Goal: Feedback & Contribution: Contribute content

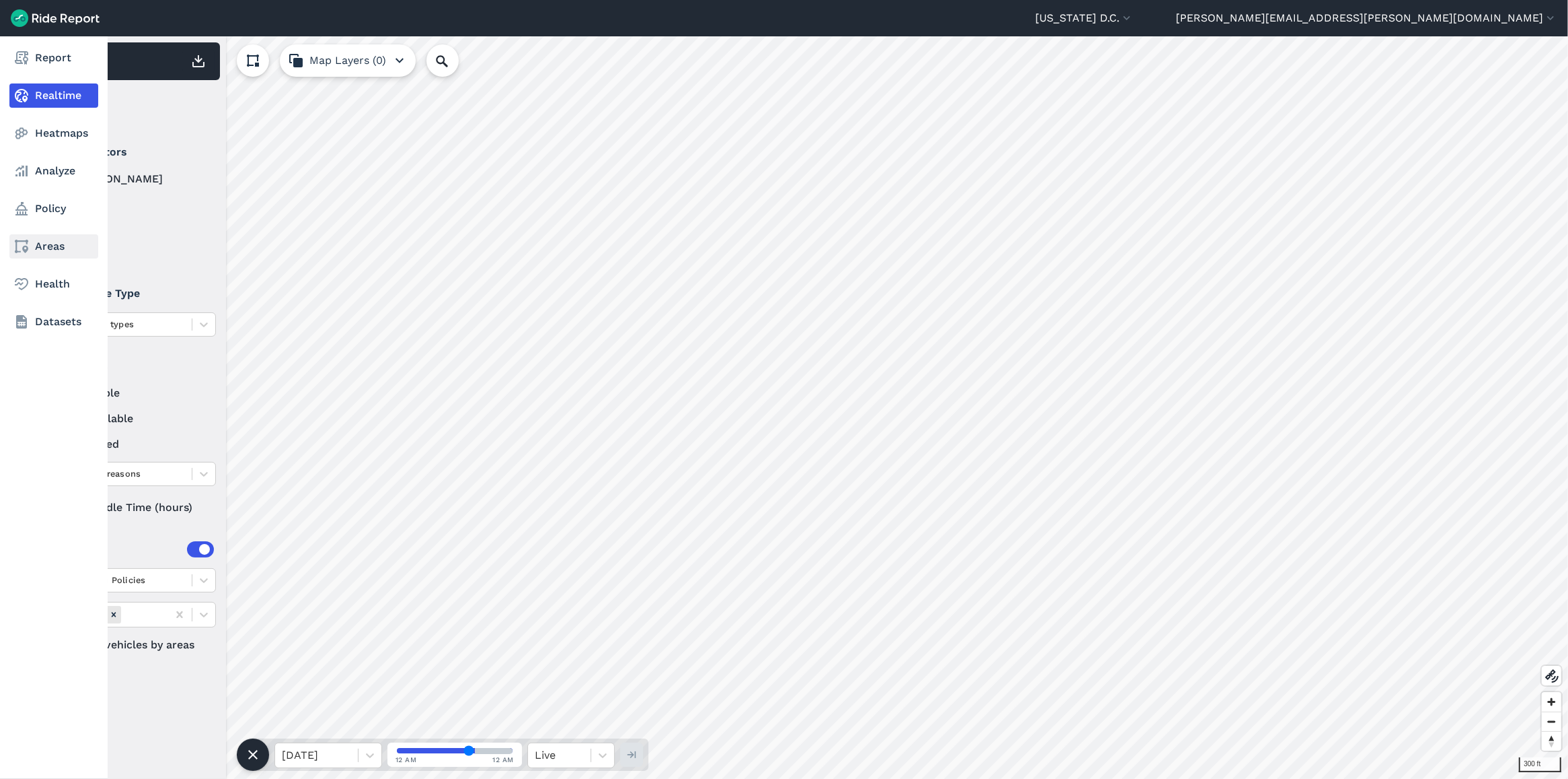
click at [37, 244] on link "Areas" at bounding box center [54, 246] width 89 height 24
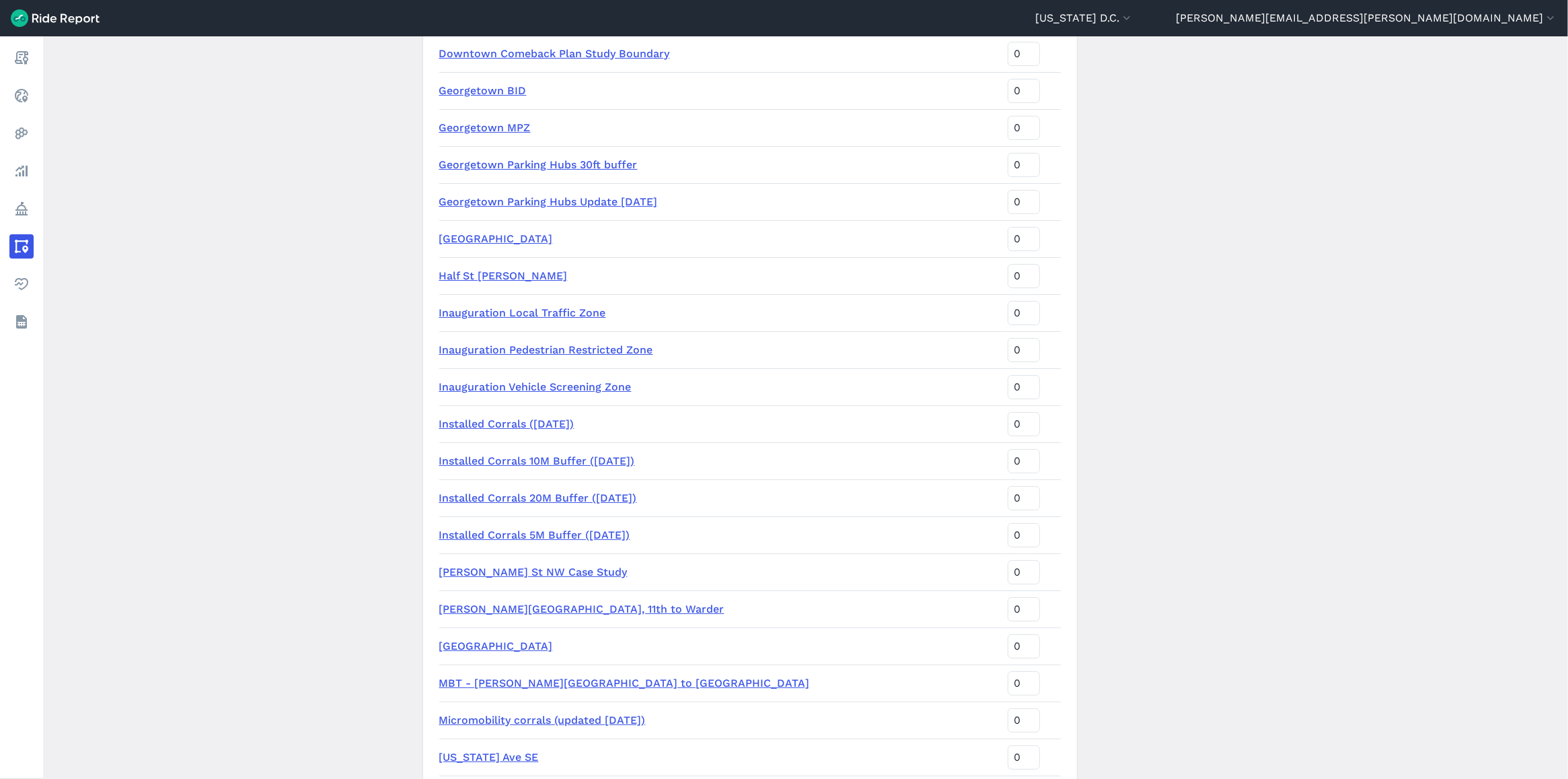
scroll to position [1009, 0]
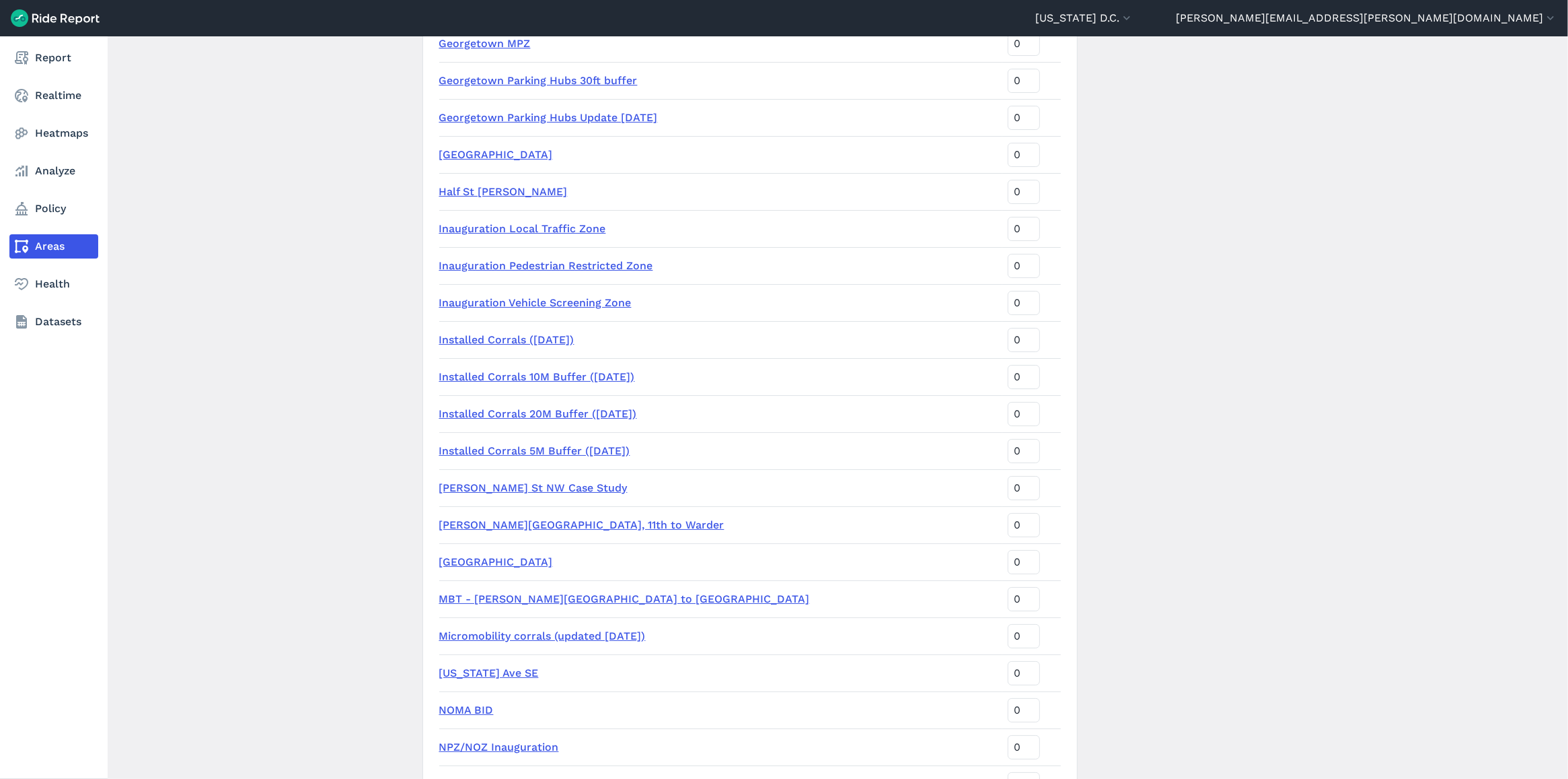
click at [39, 193] on nav "Report Realtime Heatmaps Analyze Policy Areas Health Datasets" at bounding box center [54, 189] width 107 height 307
click at [41, 208] on link "Policy" at bounding box center [54, 208] width 89 height 24
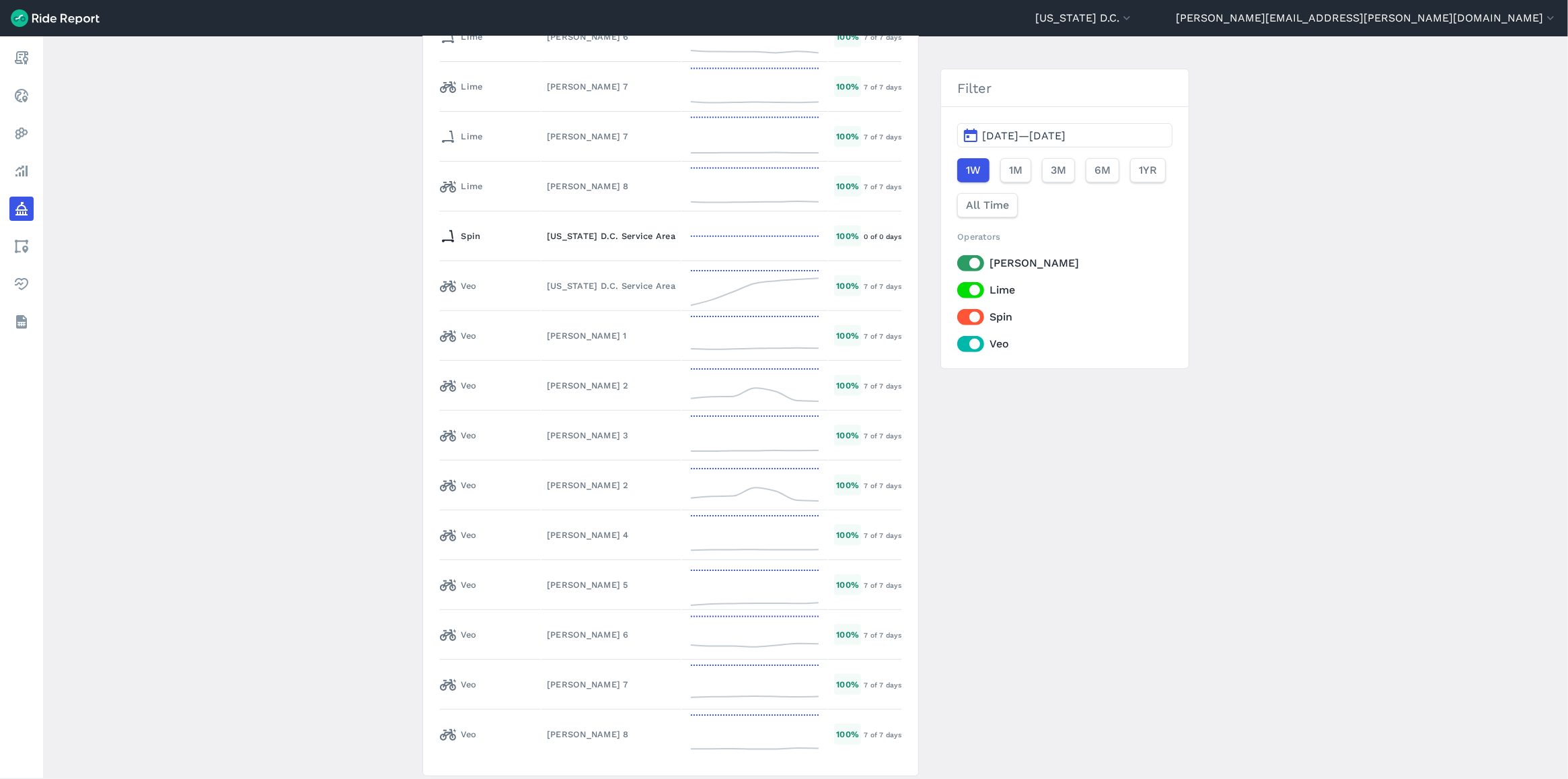
scroll to position [6856, 0]
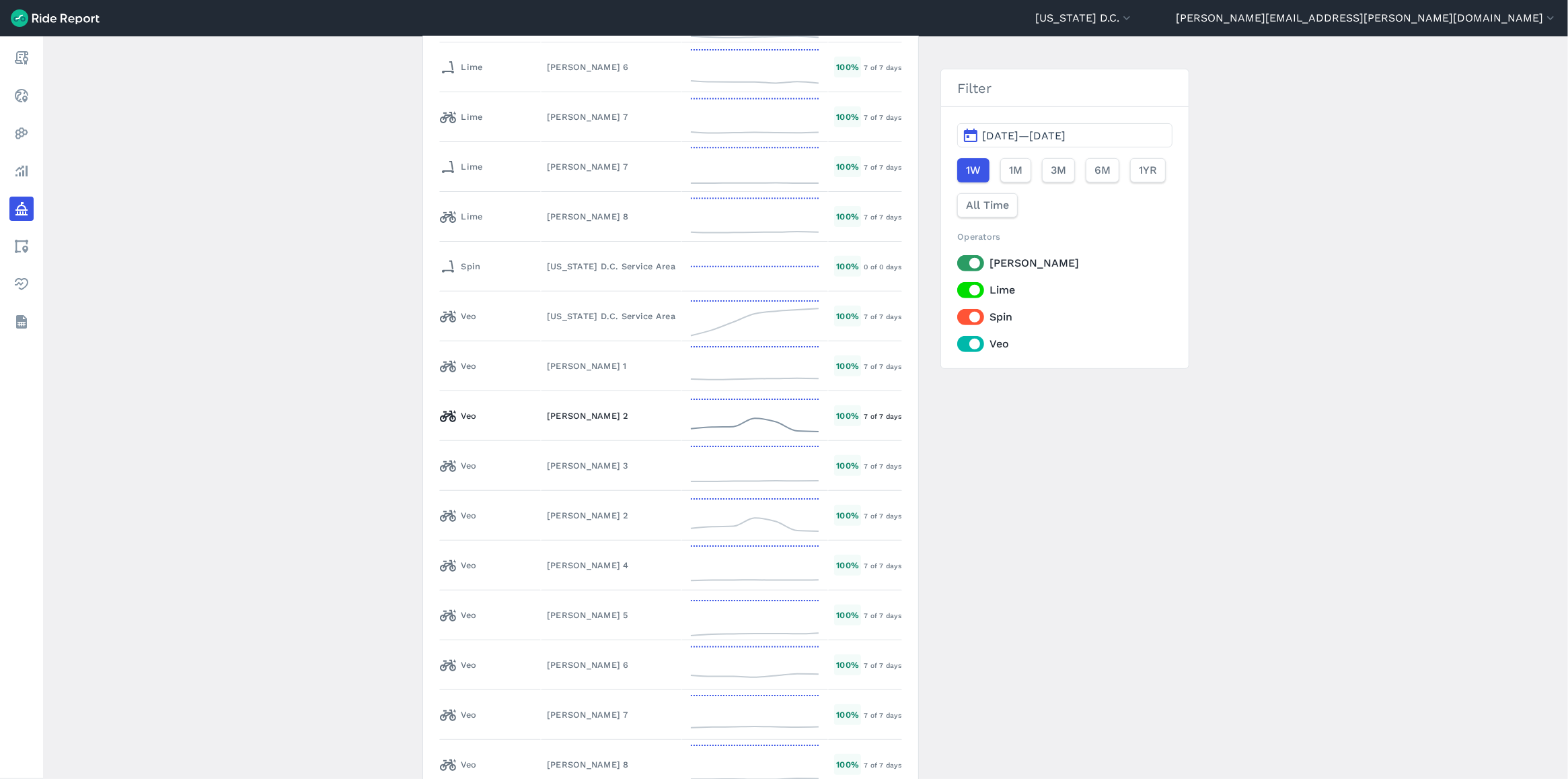
click at [547, 420] on div "[PERSON_NAME] 2" at bounding box center [611, 416] width 128 height 13
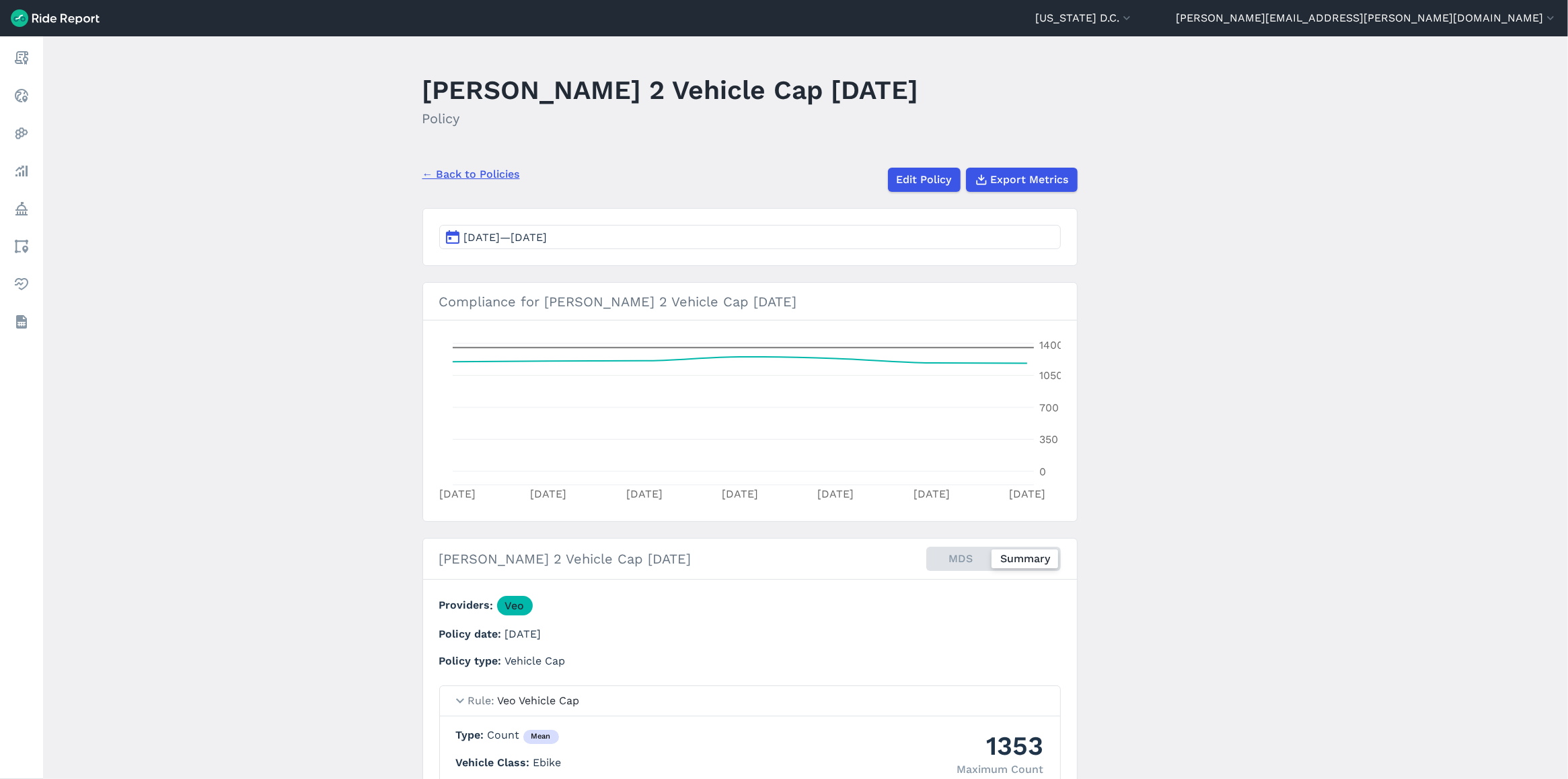
click at [465, 173] on link "← Back to Policies" at bounding box center [471, 174] width 97 height 16
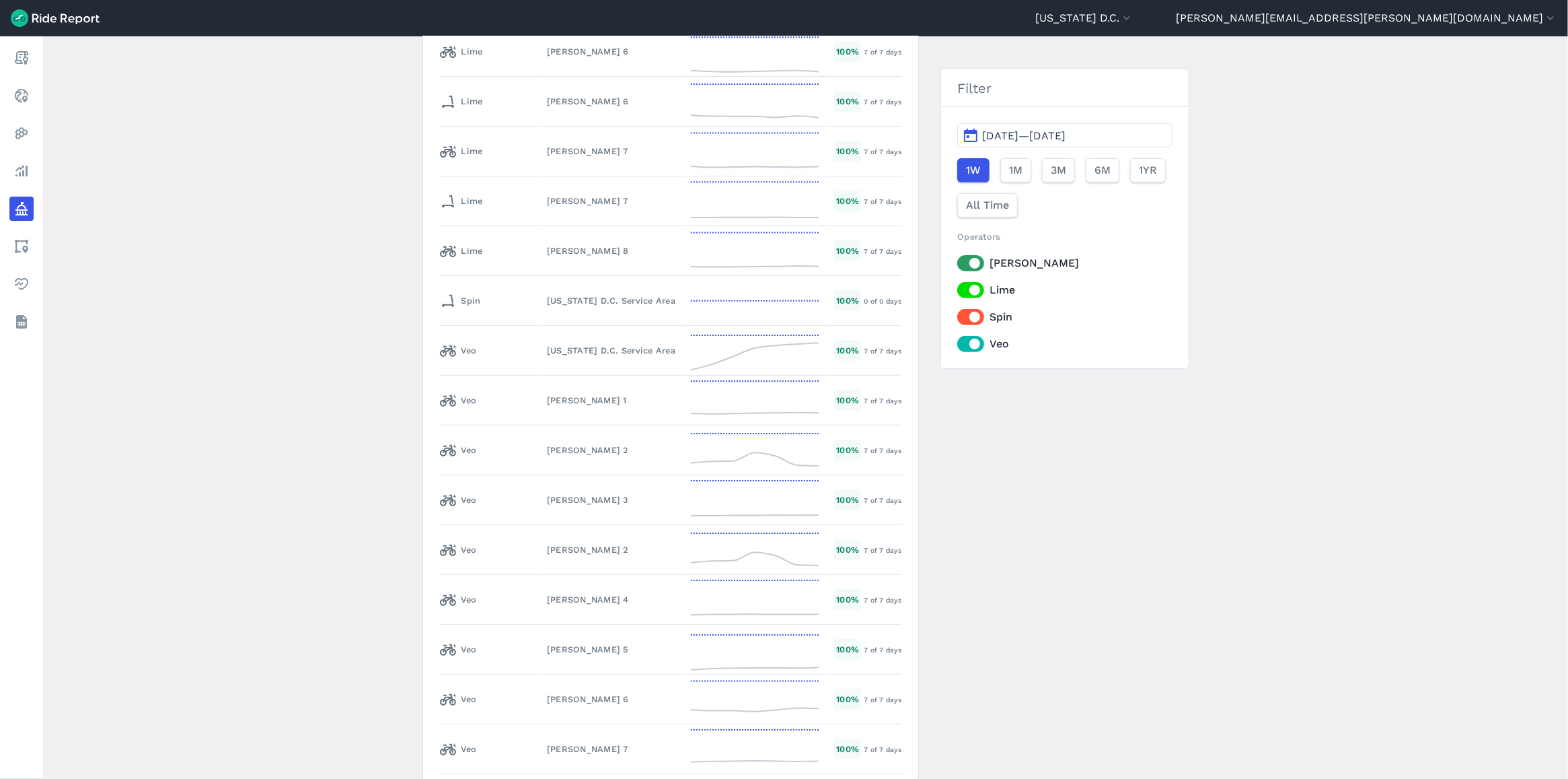
scroll to position [6941, 0]
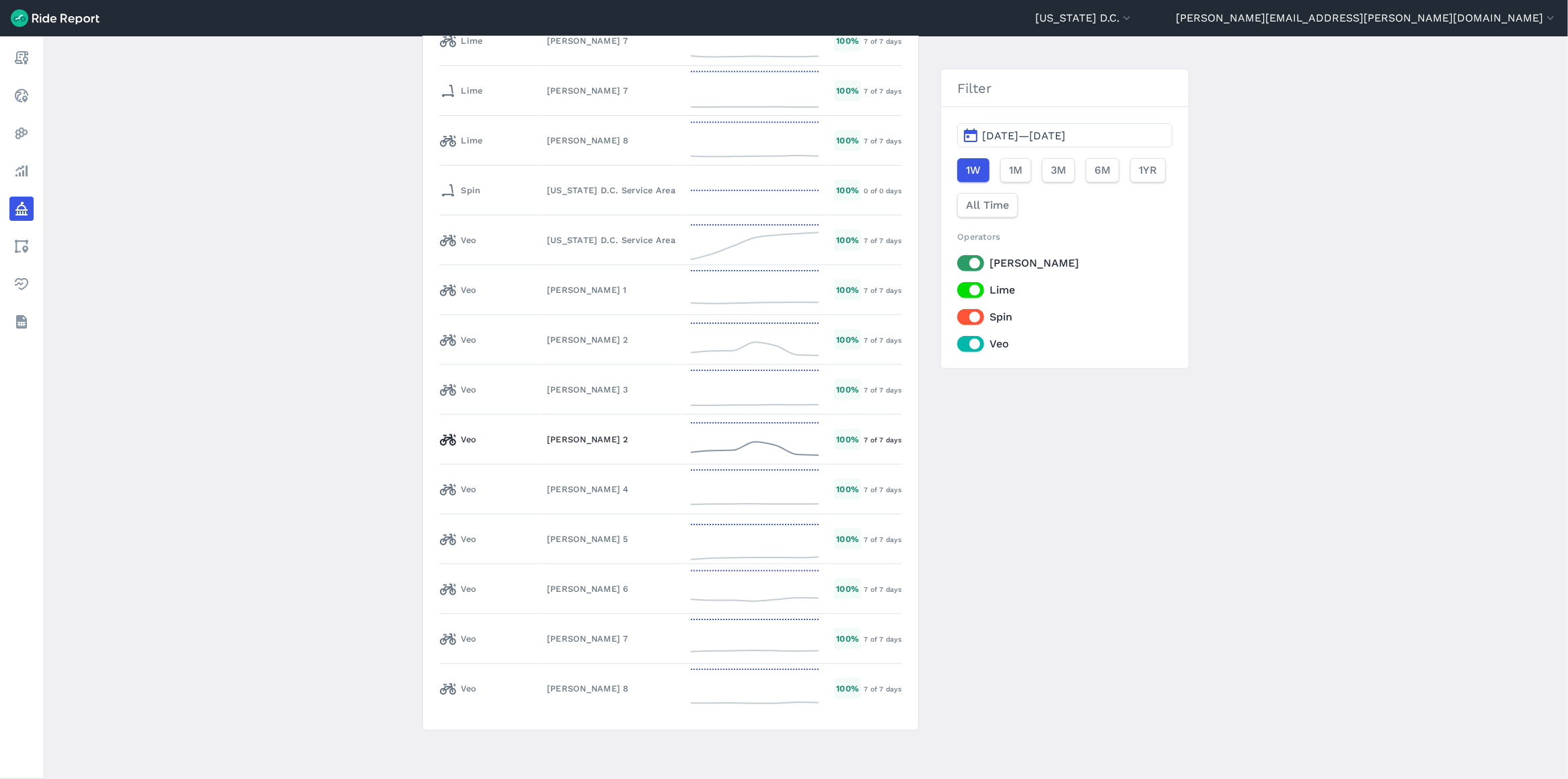
click at [547, 443] on div "[PERSON_NAME] 2" at bounding box center [611, 439] width 128 height 13
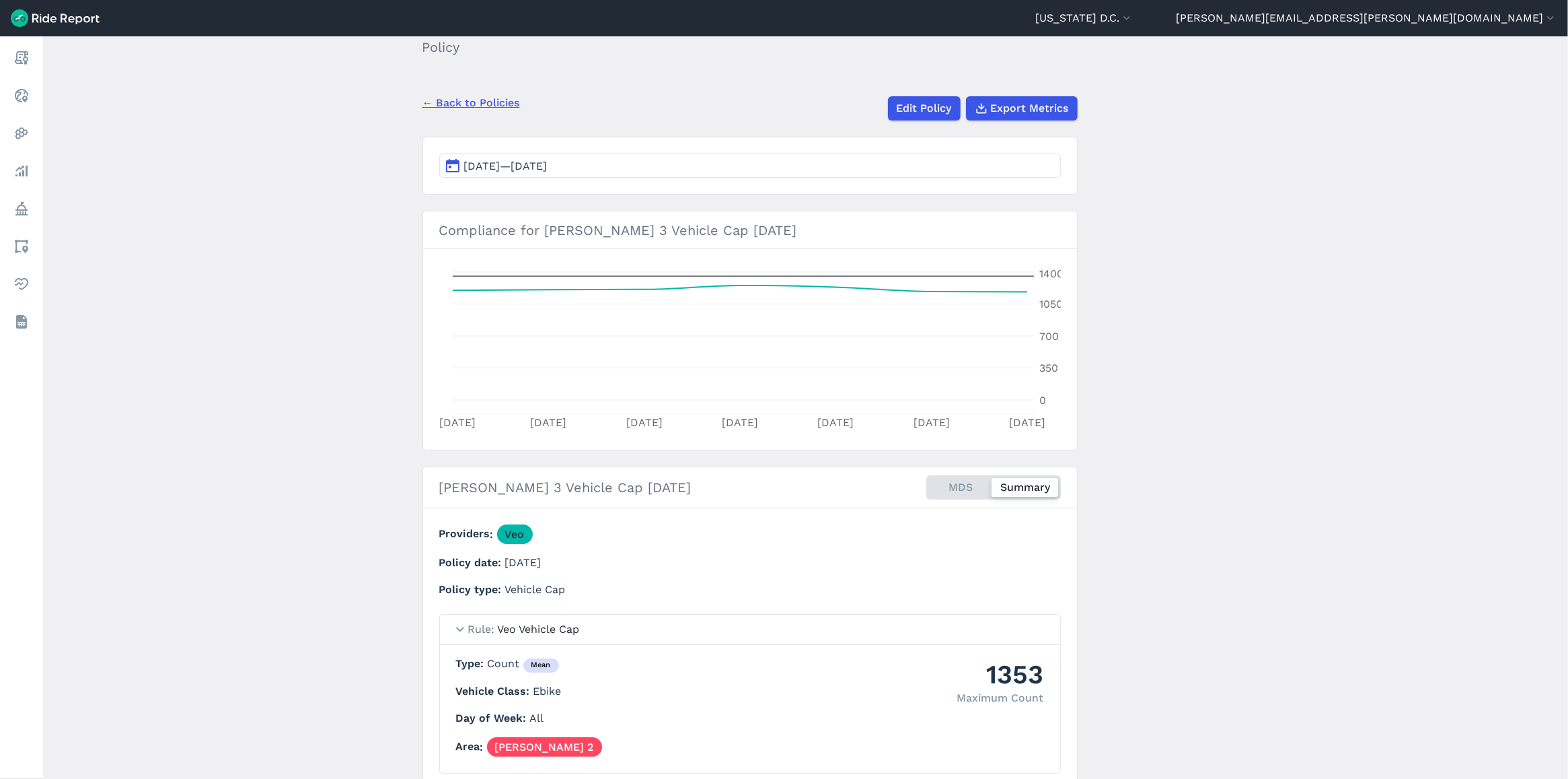
scroll to position [49, 0]
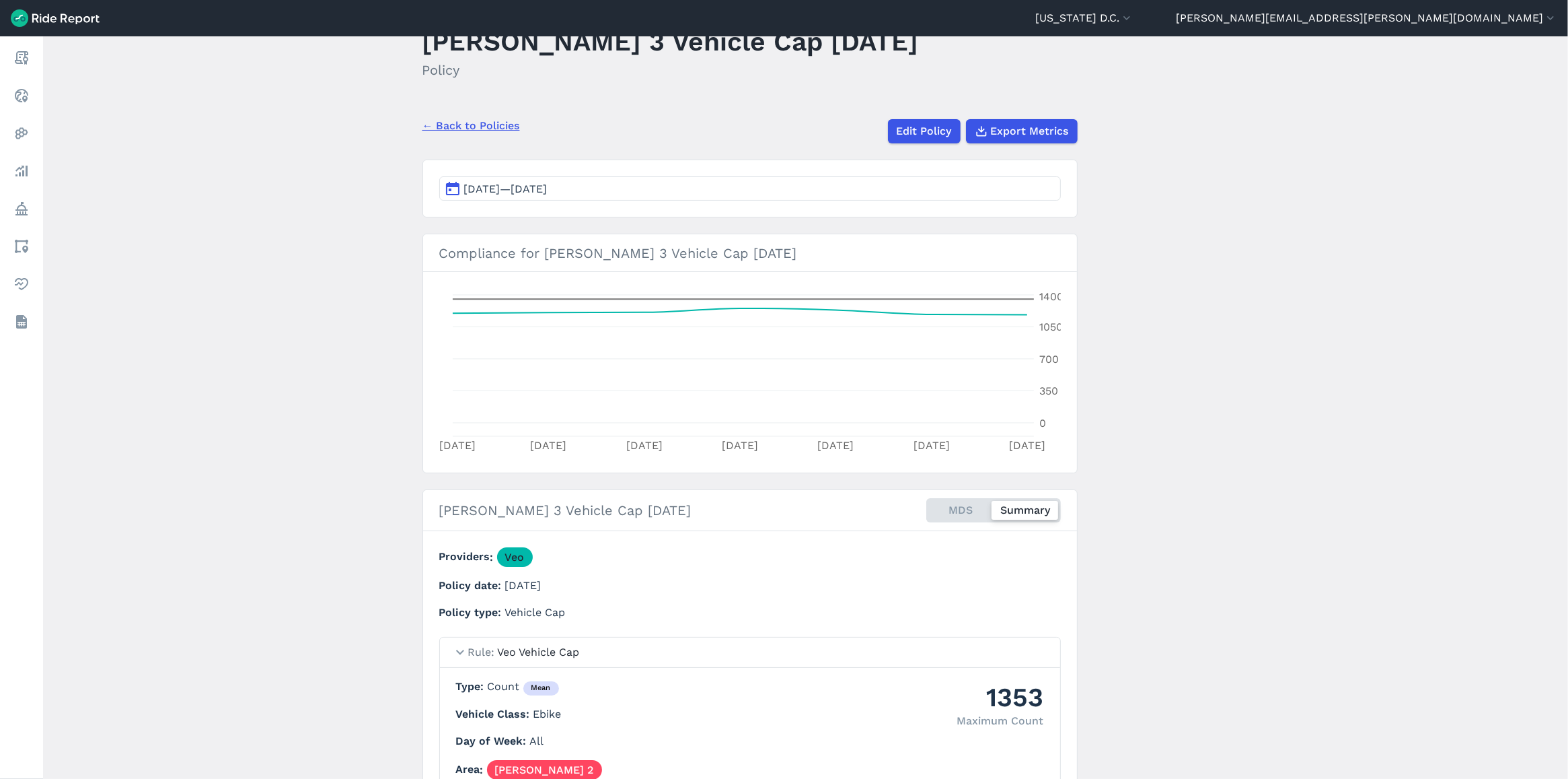
click at [485, 132] on link "← Back to Policies" at bounding box center [471, 126] width 97 height 16
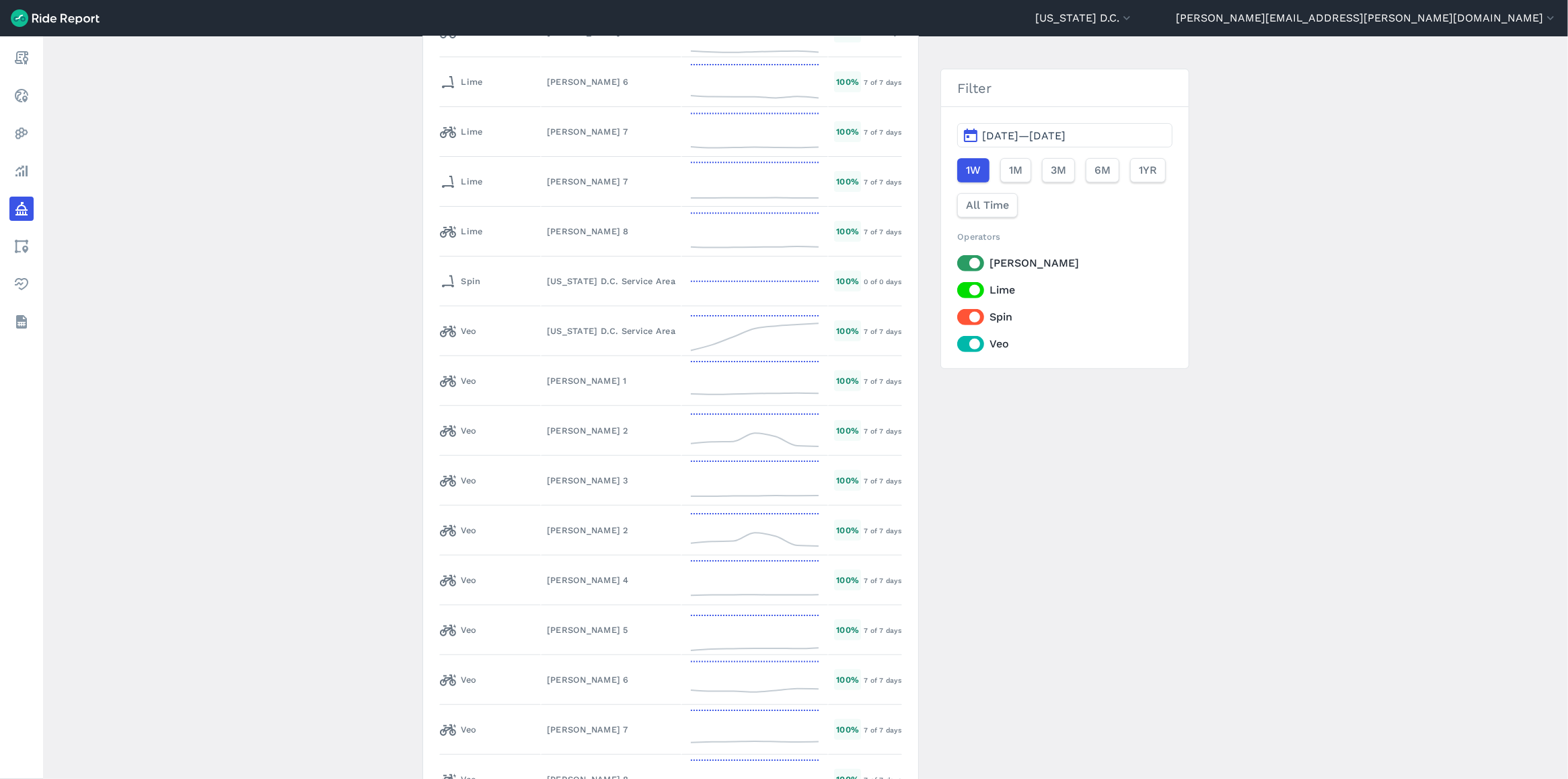
scroll to position [6941, 0]
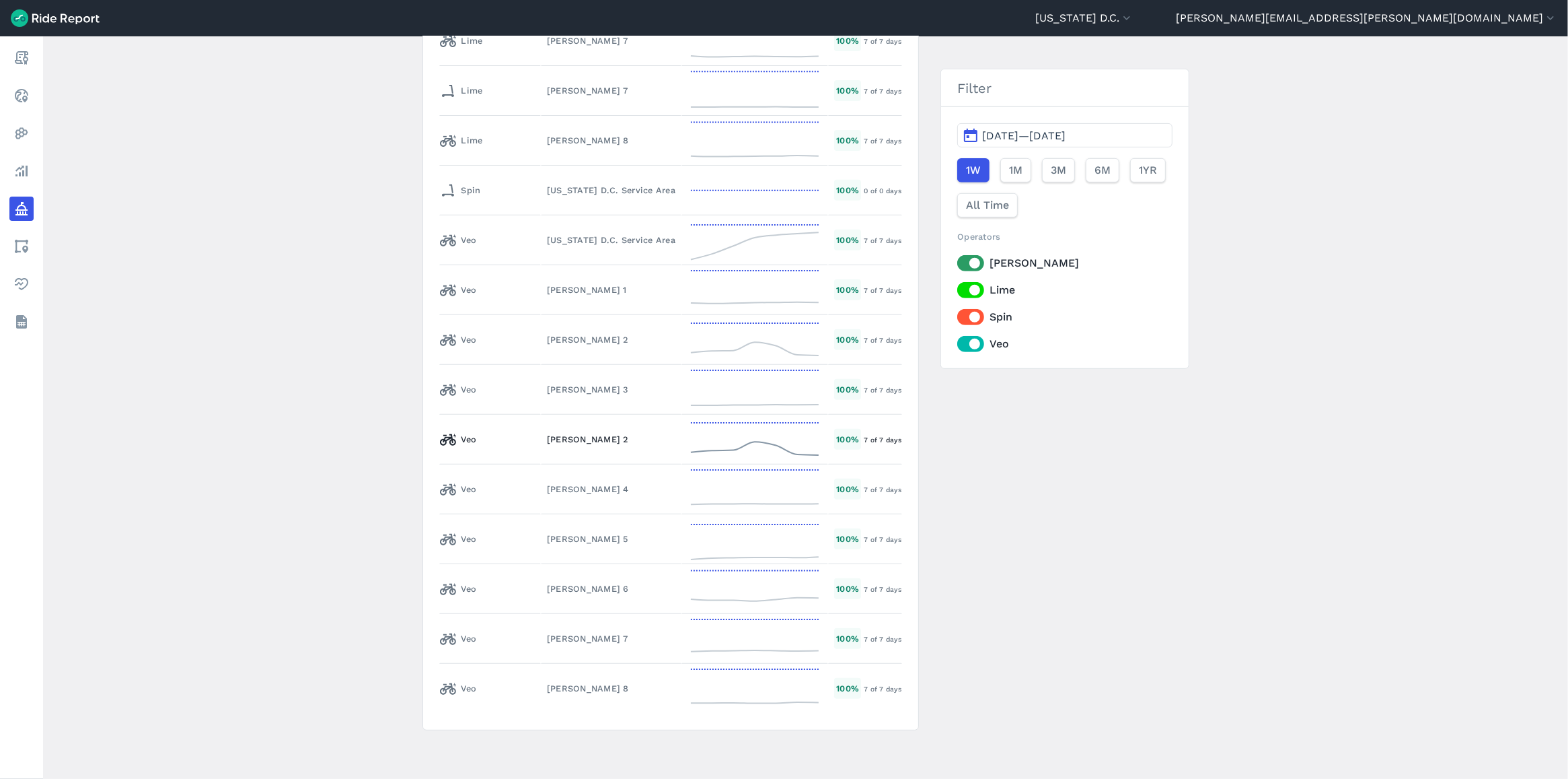
click at [547, 441] on div "[PERSON_NAME] 2" at bounding box center [611, 439] width 128 height 13
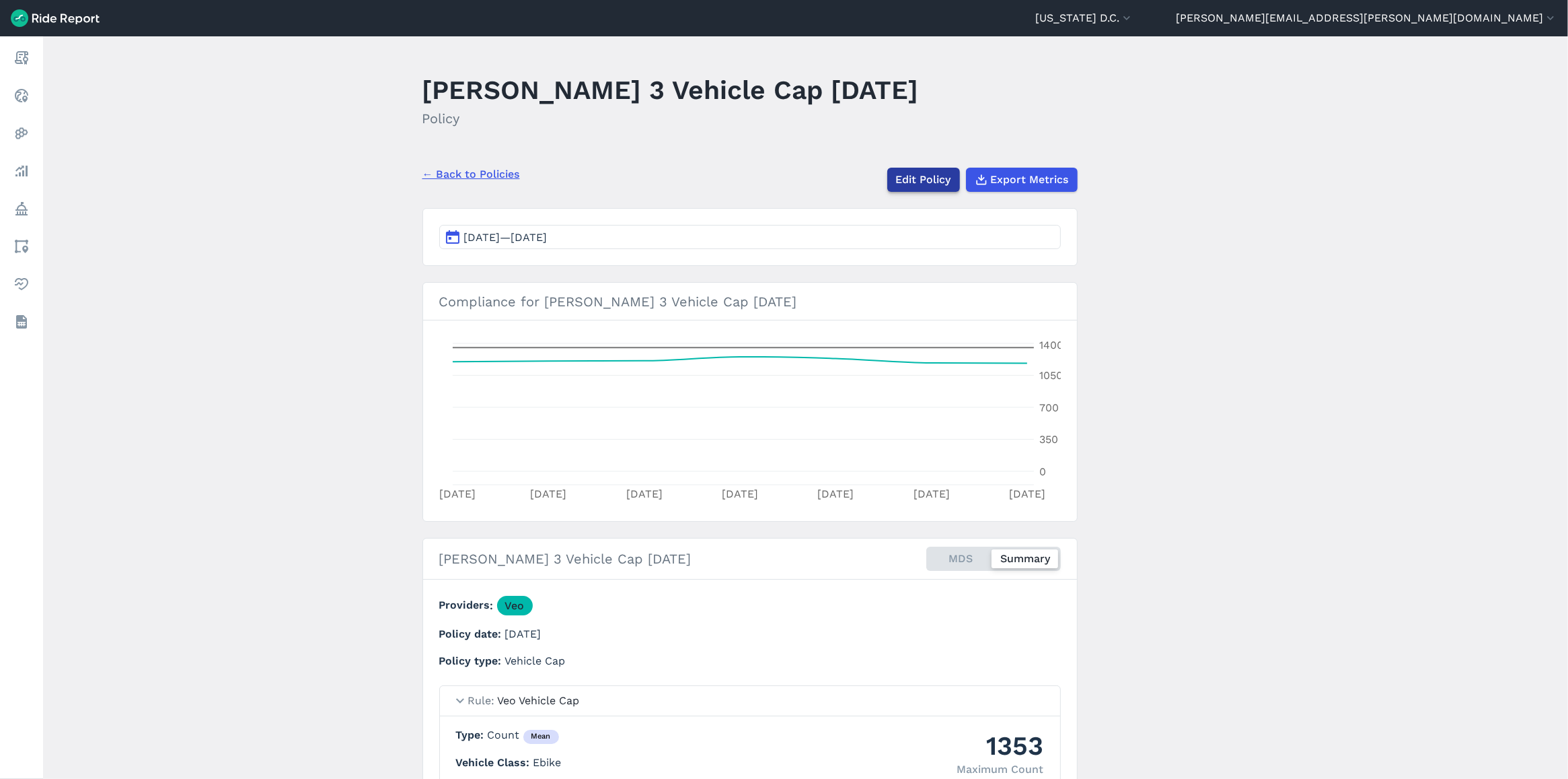
click at [920, 189] on link "Edit Policy" at bounding box center [924, 179] width 73 height 24
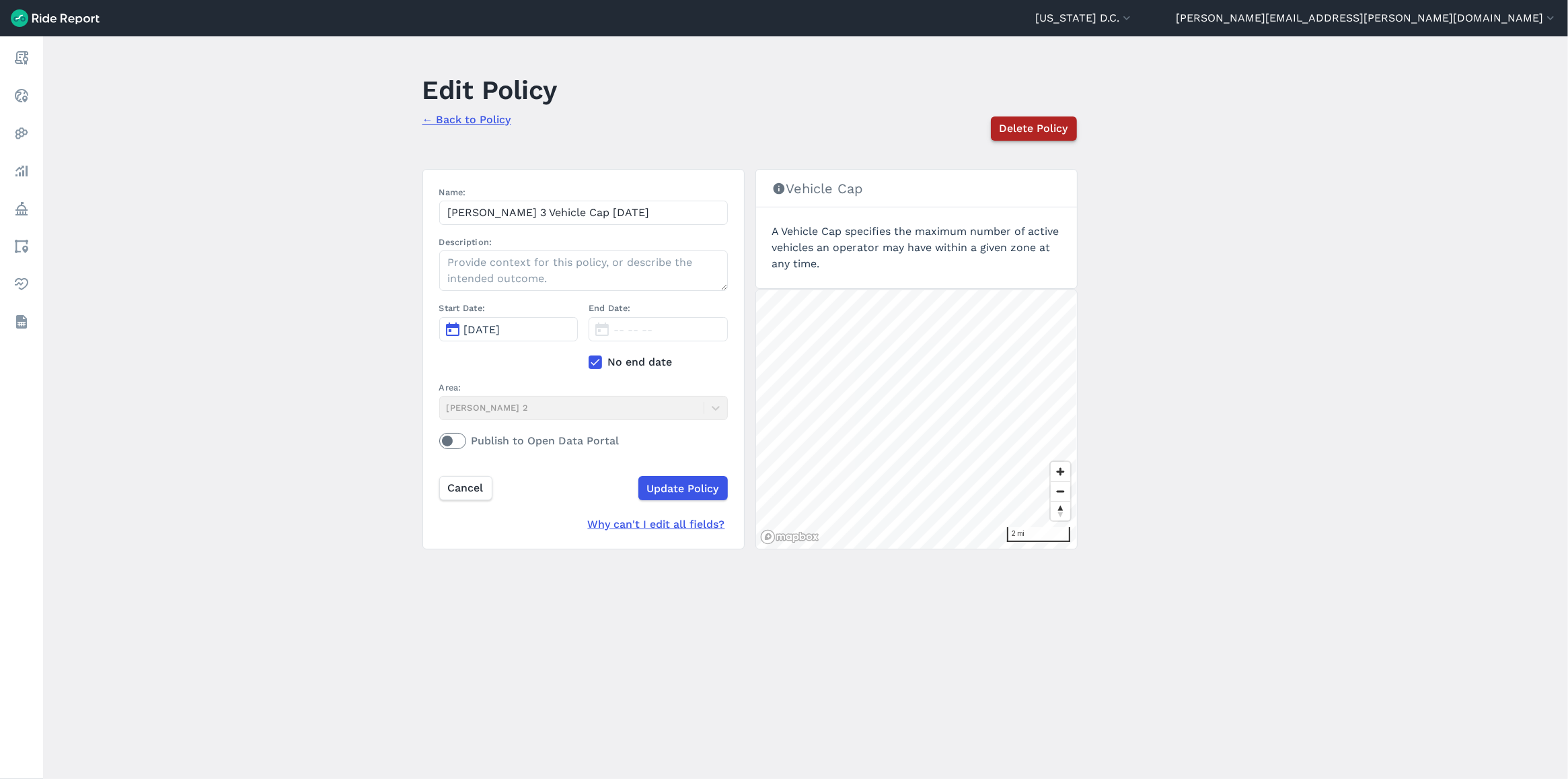
click at [1035, 129] on span "Delete Policy" at bounding box center [1034, 129] width 69 height 16
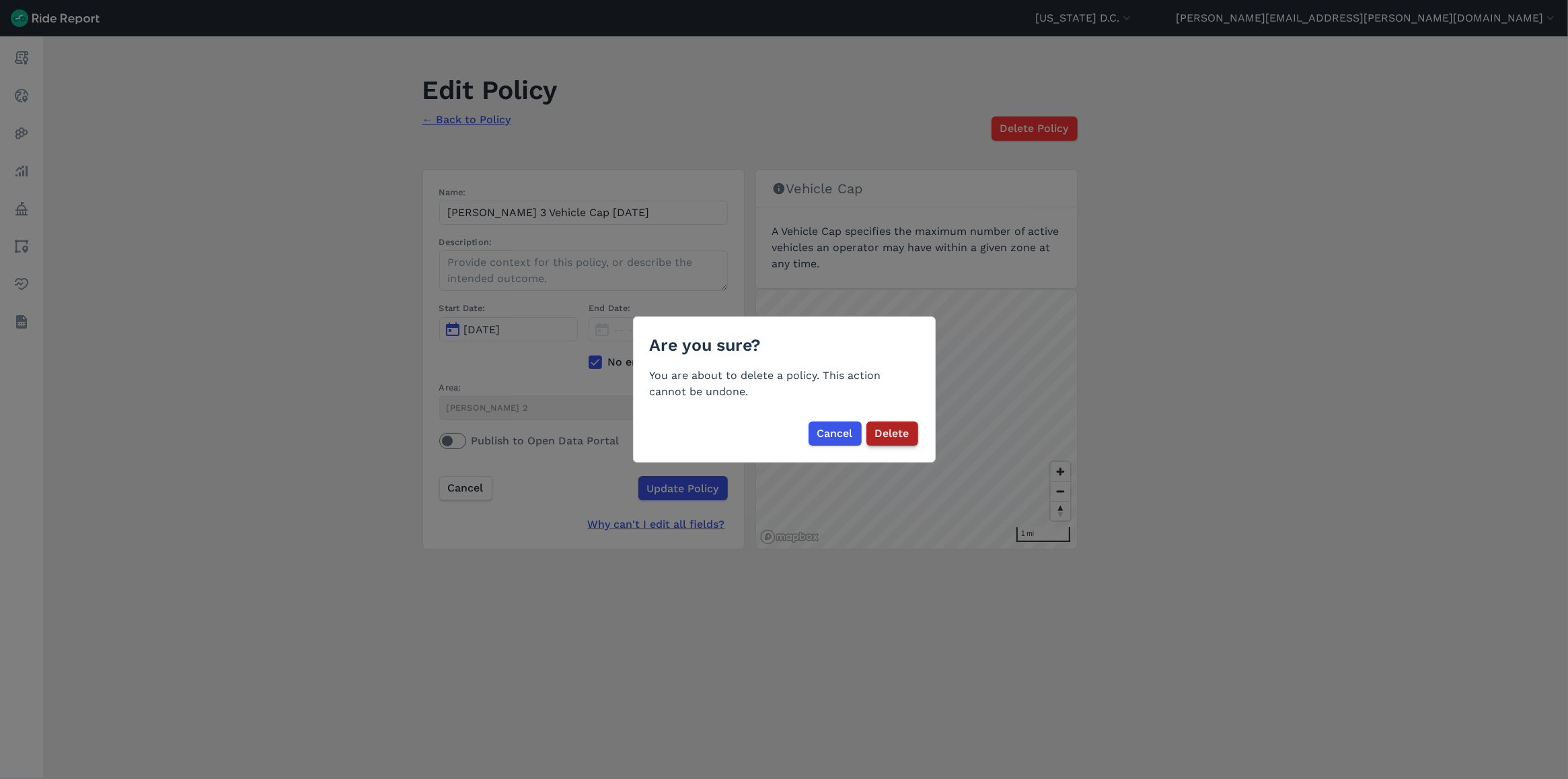
click at [898, 428] on span "Delete" at bounding box center [892, 433] width 34 height 16
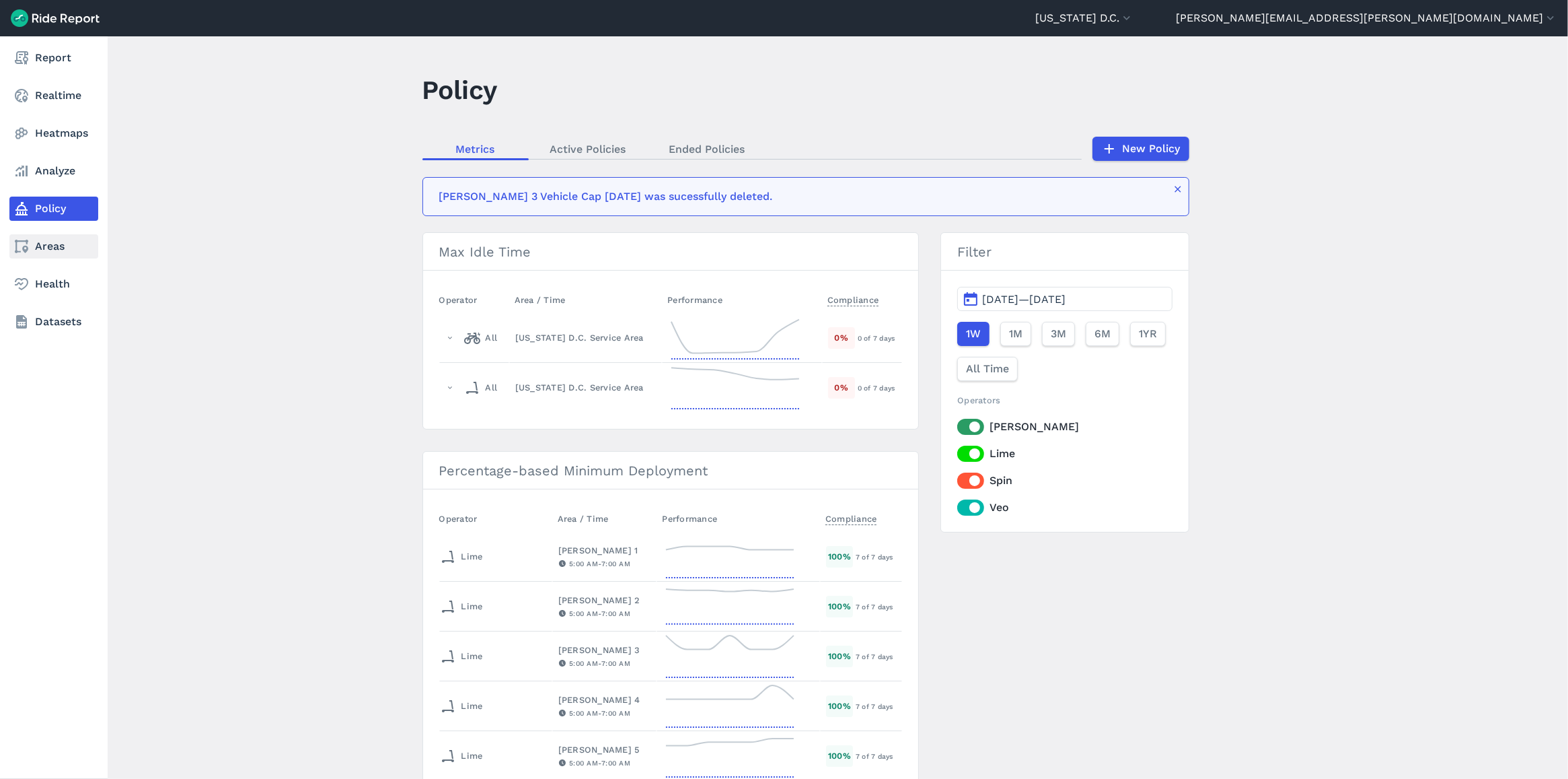
drag, startPoint x: 37, startPoint y: 241, endPoint x: 25, endPoint y: 247, distance: 13.4
click at [25, 247] on icon at bounding box center [22, 246] width 16 height 16
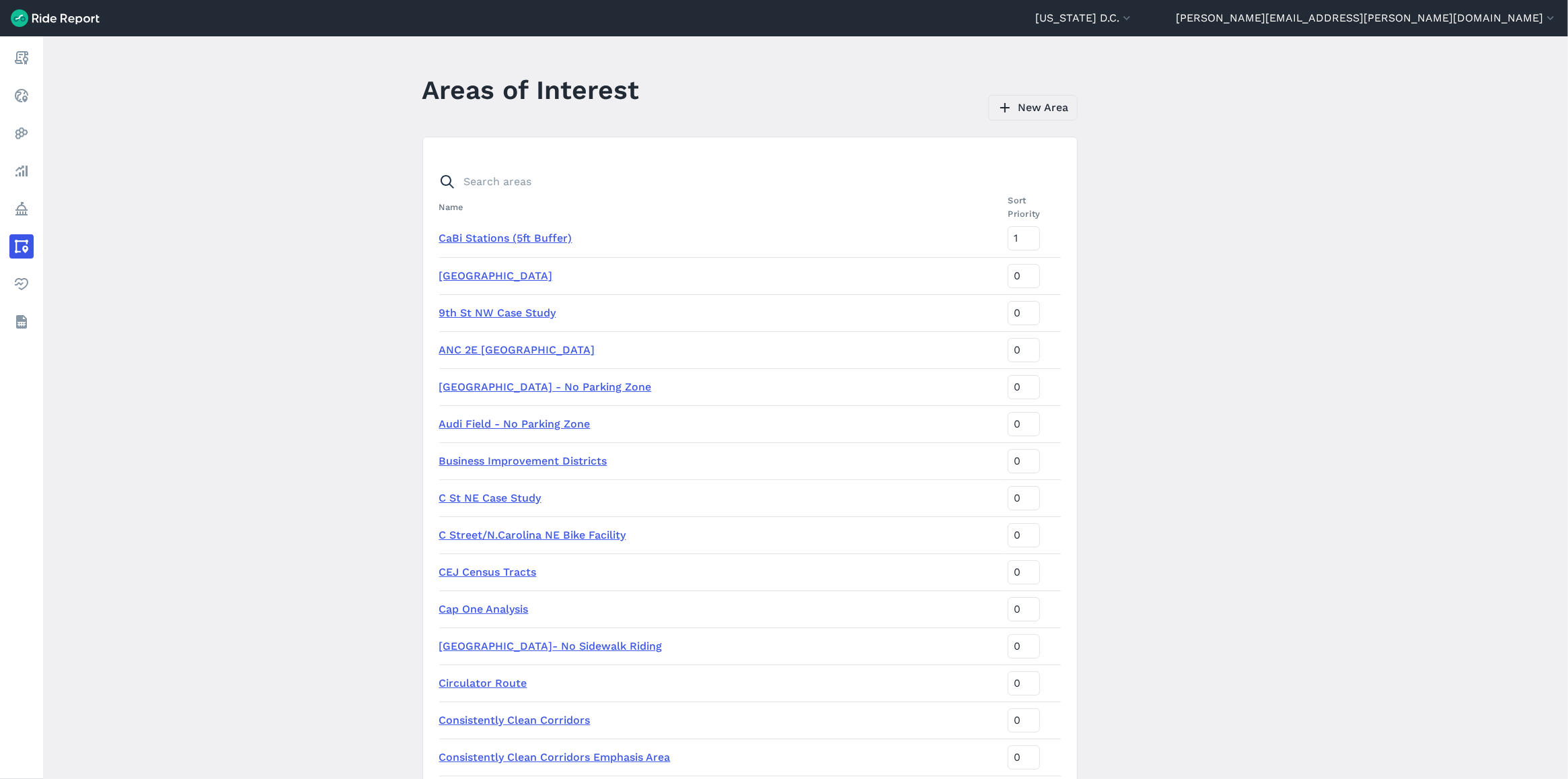
click at [1000, 110] on icon at bounding box center [1005, 107] width 16 height 16
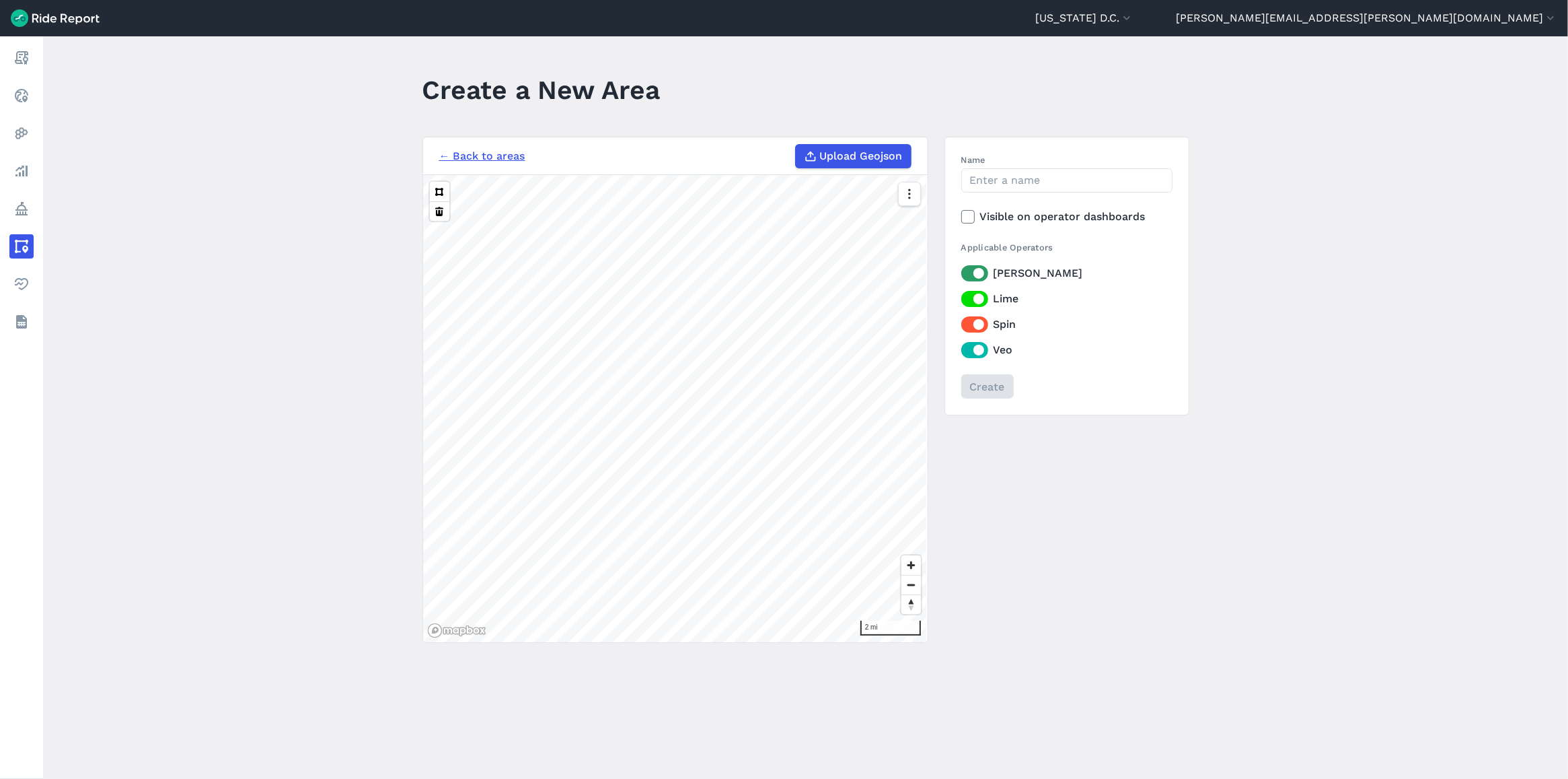
click at [865, 156] on span "Upload Geojson" at bounding box center [861, 156] width 83 height 16
click at [796, 144] on input "Upload Geojson" at bounding box center [795, 144] width 1 height 1
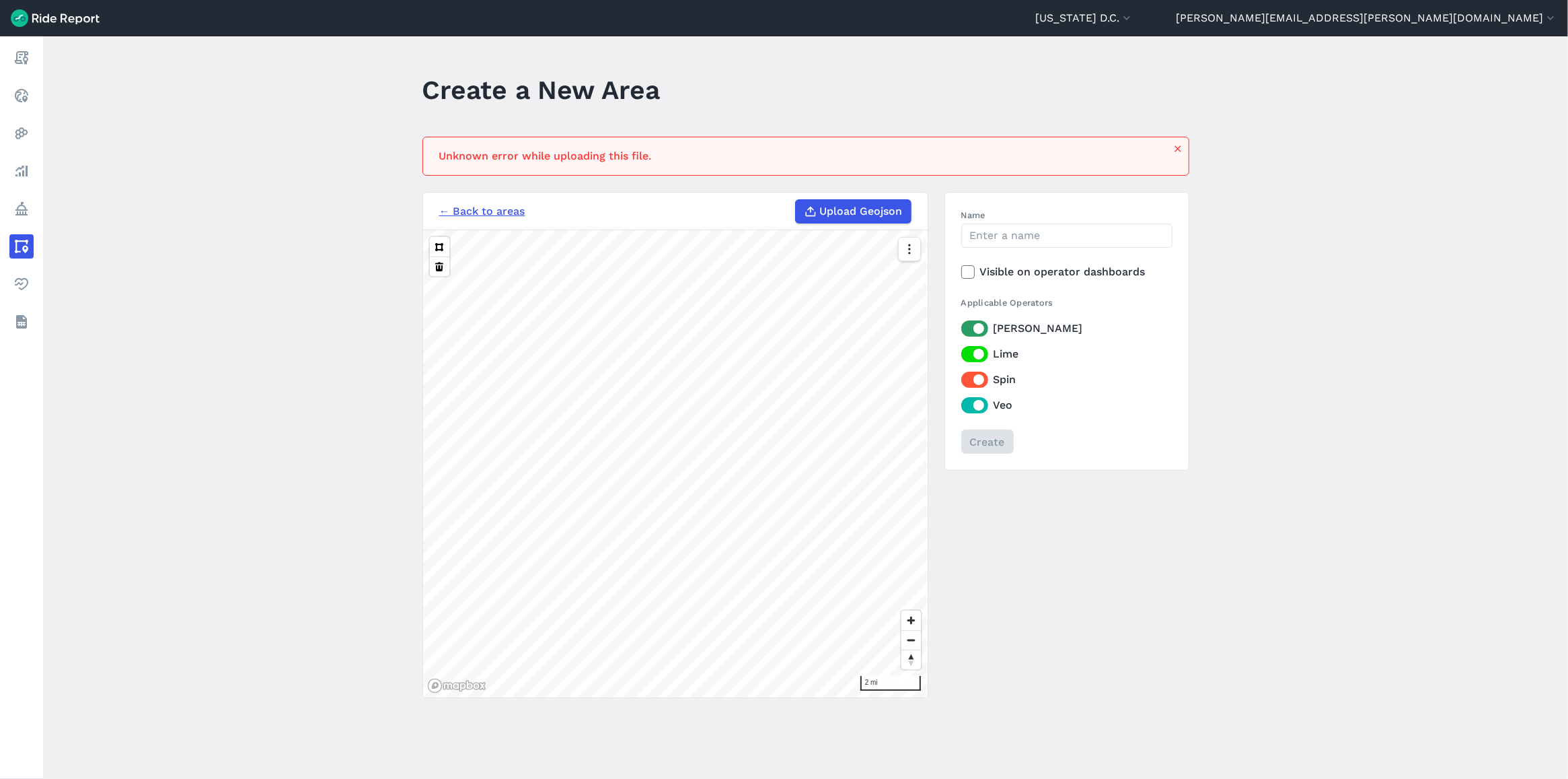
click at [858, 207] on span "Upload Geojson" at bounding box center [861, 211] width 83 height 16
click at [796, 200] on input "Upload Geojson" at bounding box center [795, 199] width 1 height 1
click at [838, 216] on span "Upload Geojson" at bounding box center [861, 211] width 83 height 16
click at [796, 200] on input "Upload Geojson" at bounding box center [795, 199] width 1 height 1
type input "C:\fakepath\NPZ.geojson"
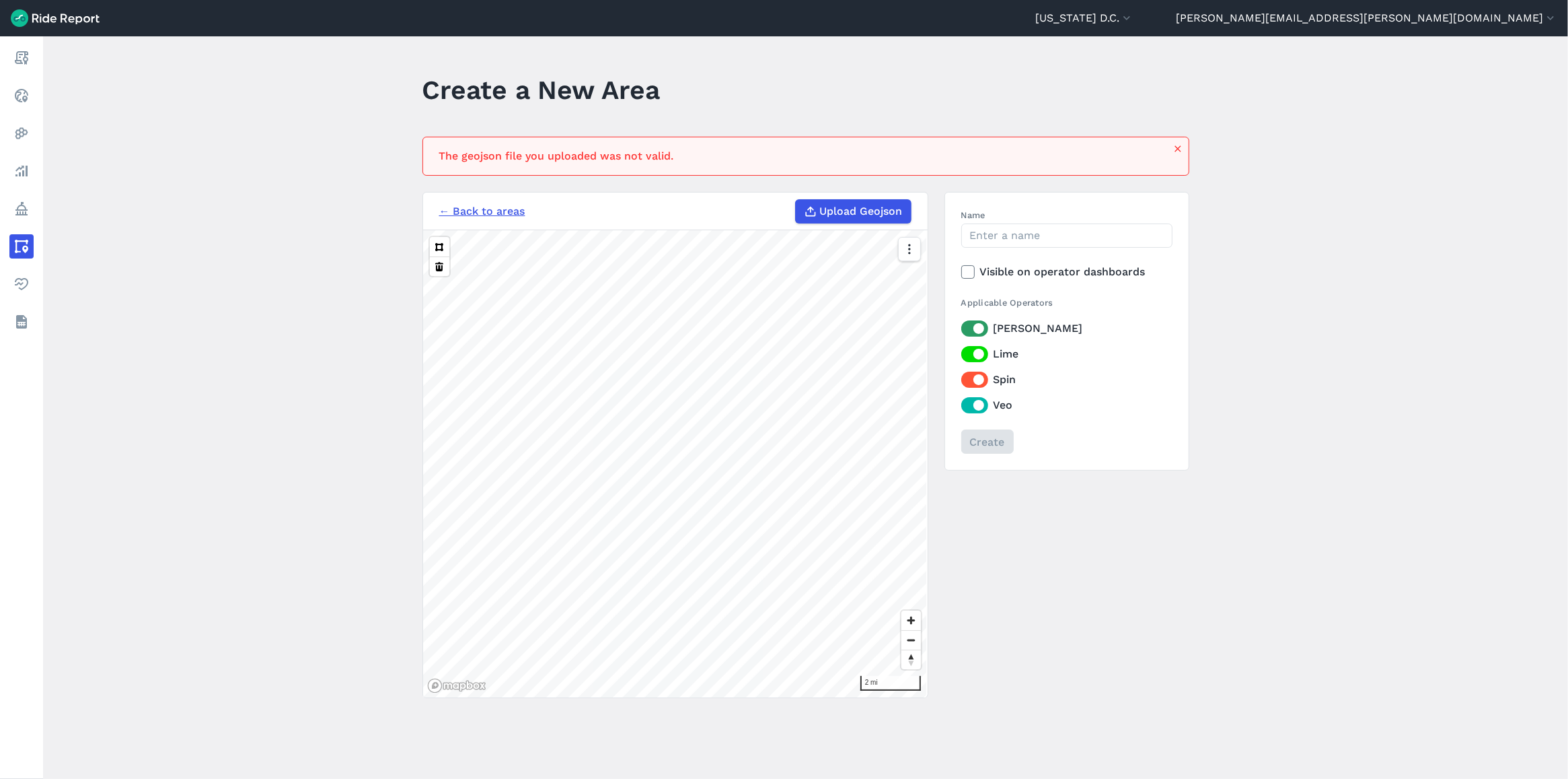
click at [628, 163] on div "The geojson file you uploaded was not valid." at bounding box center [801, 156] width 725 height 16
drag, startPoint x: 628, startPoint y: 163, endPoint x: 626, endPoint y: 153, distance: 10.2
click at [626, 153] on div "The geojson file you uploaded was not valid." at bounding box center [801, 156] width 725 height 16
